Goal: Task Accomplishment & Management: Complete application form

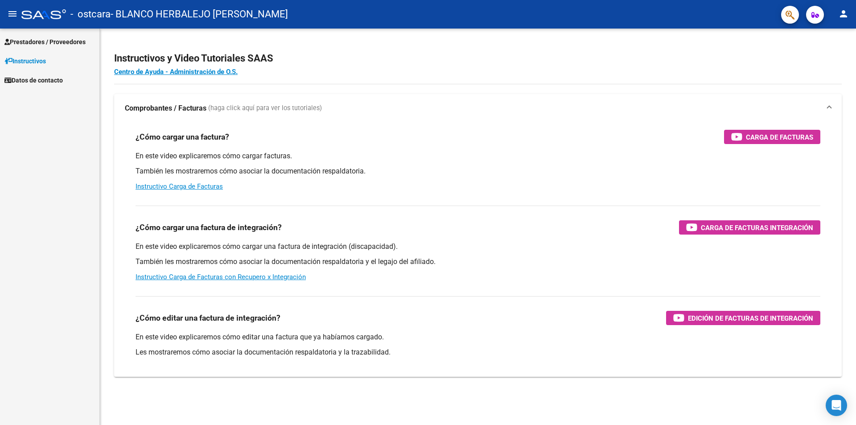
click at [34, 41] on span "Prestadores / Proveedores" at bounding box center [44, 42] width 81 height 10
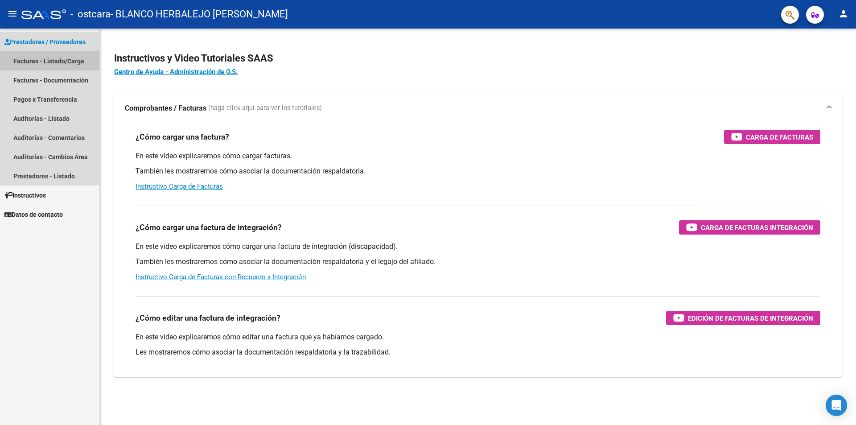
click at [58, 62] on link "Facturas - Listado/Carga" at bounding box center [49, 60] width 99 height 19
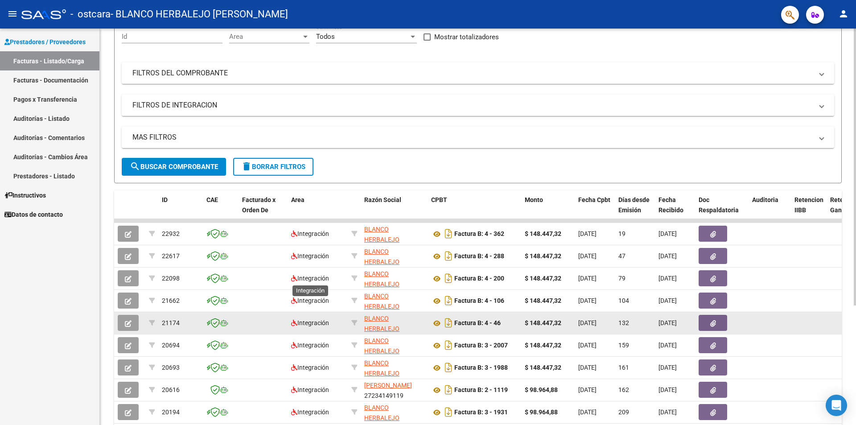
scroll to position [134, 0]
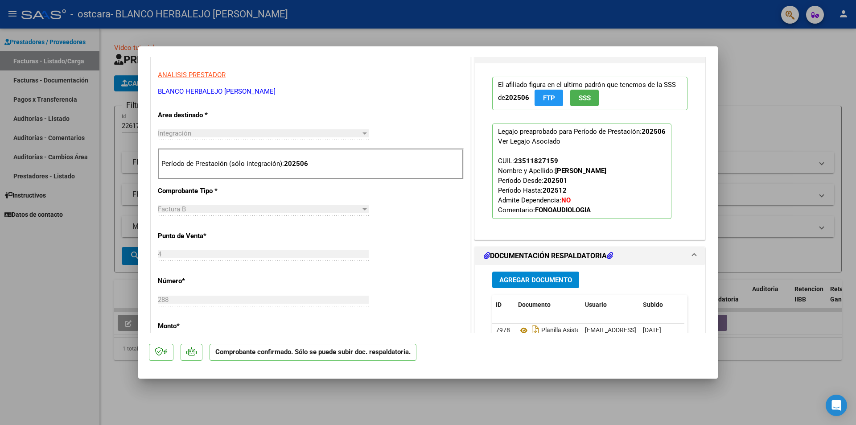
scroll to position [356, 0]
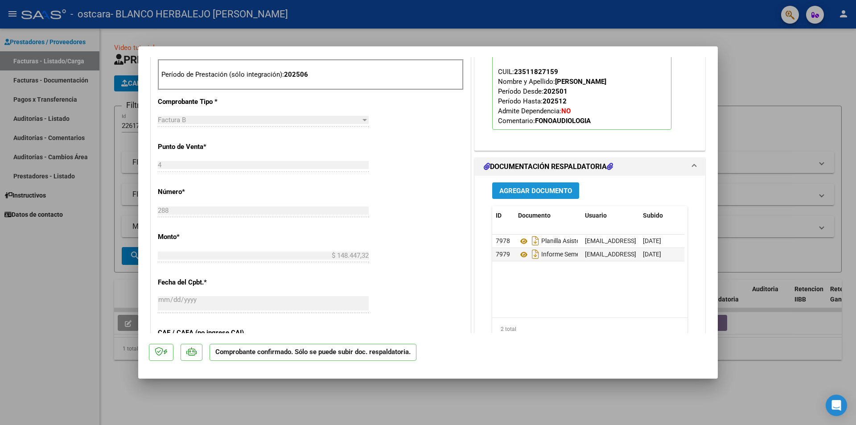
click at [522, 192] on span "Agregar Documento" at bounding box center [535, 191] width 73 height 8
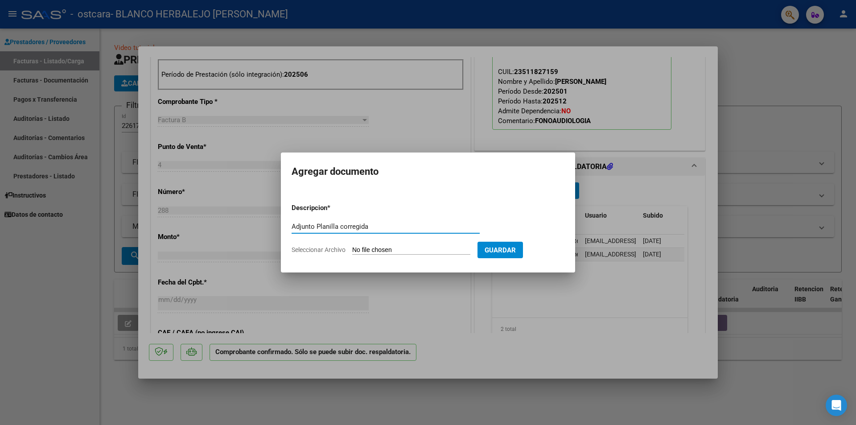
type input "Adjunto Planilla corregida"
click at [380, 246] on input "Seleccionar Archivo" at bounding box center [411, 250] width 118 height 8
type input "C:\fakepath\[PERSON_NAME] [PERSON_NAME][DATE].pdf"
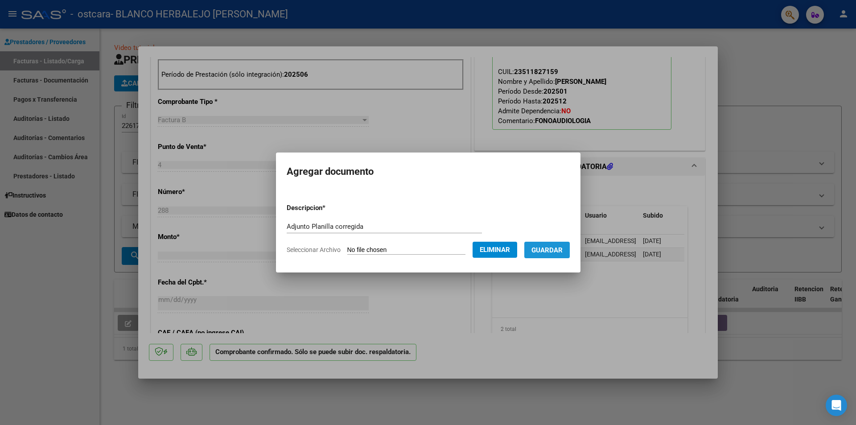
click at [562, 250] on span "Guardar" at bounding box center [546, 250] width 31 height 8
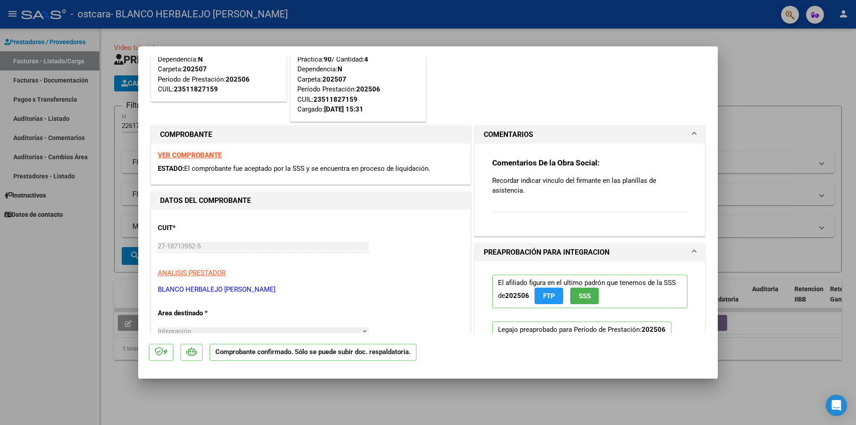
scroll to position [0, 0]
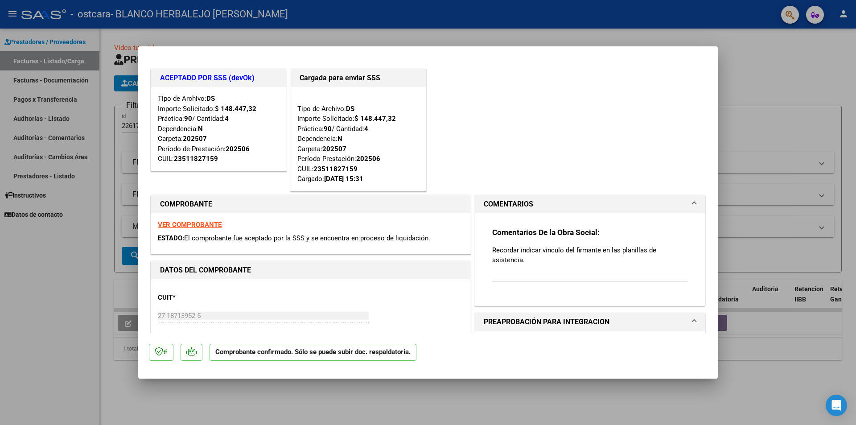
click at [777, 74] on div at bounding box center [428, 212] width 856 height 425
type input "$ 0,00"
